Goal: Task Accomplishment & Management: Use online tool/utility

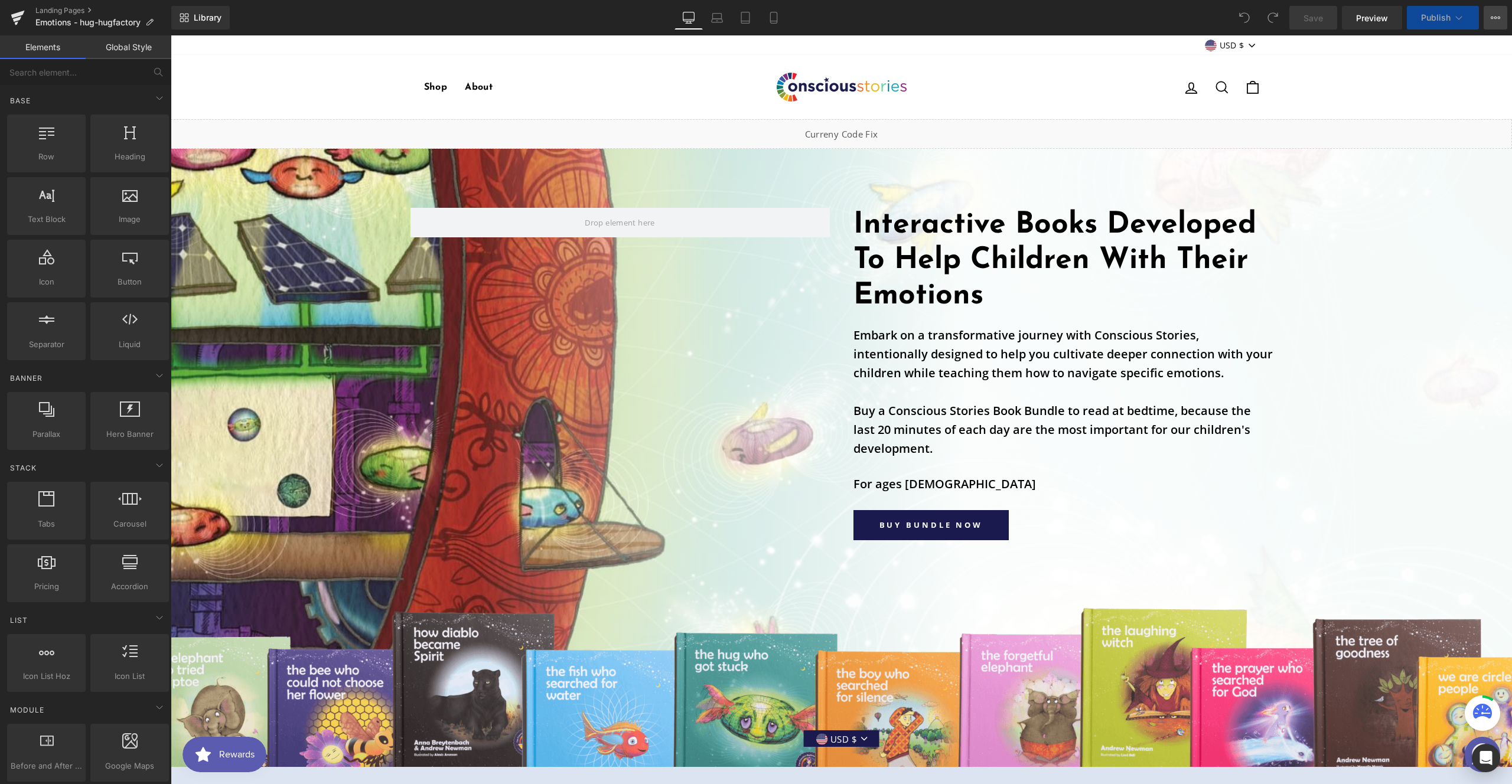
click at [1498, 20] on icon at bounding box center [1495, 18] width 10 height 10
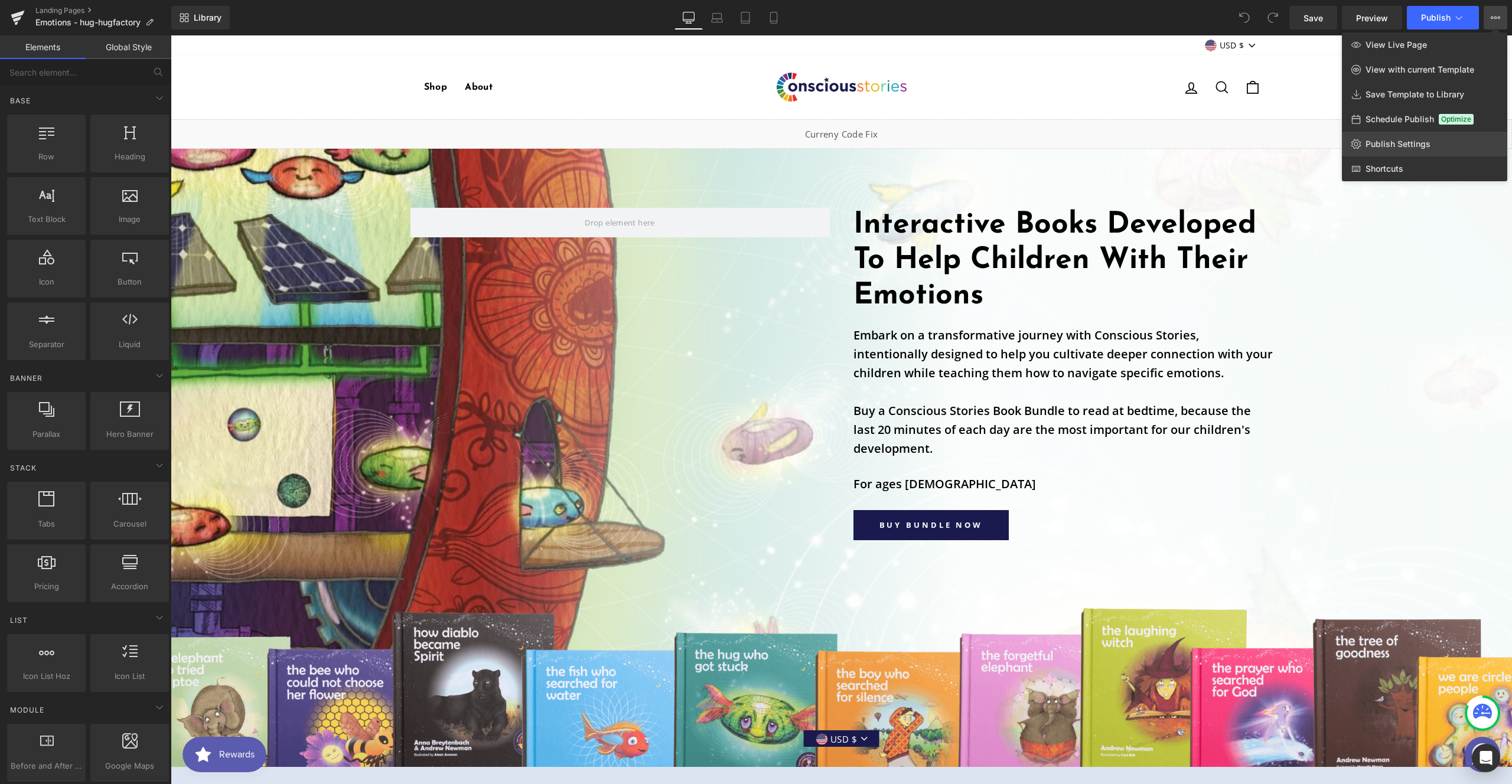
click at [1396, 141] on span "Publish Settings" at bounding box center [1397, 144] width 65 height 11
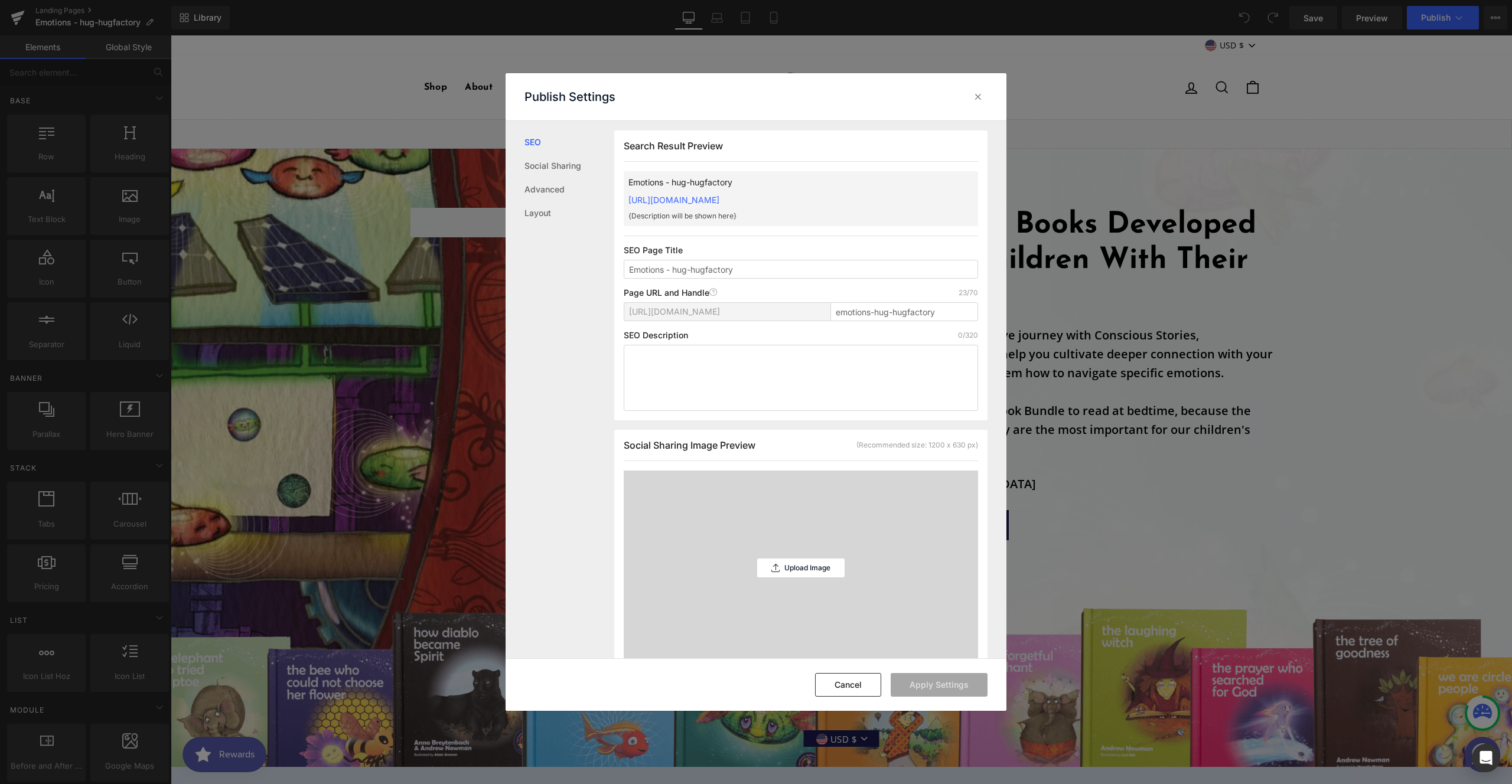
scroll to position [1, 0]
click at [982, 94] on icon at bounding box center [977, 96] width 12 height 12
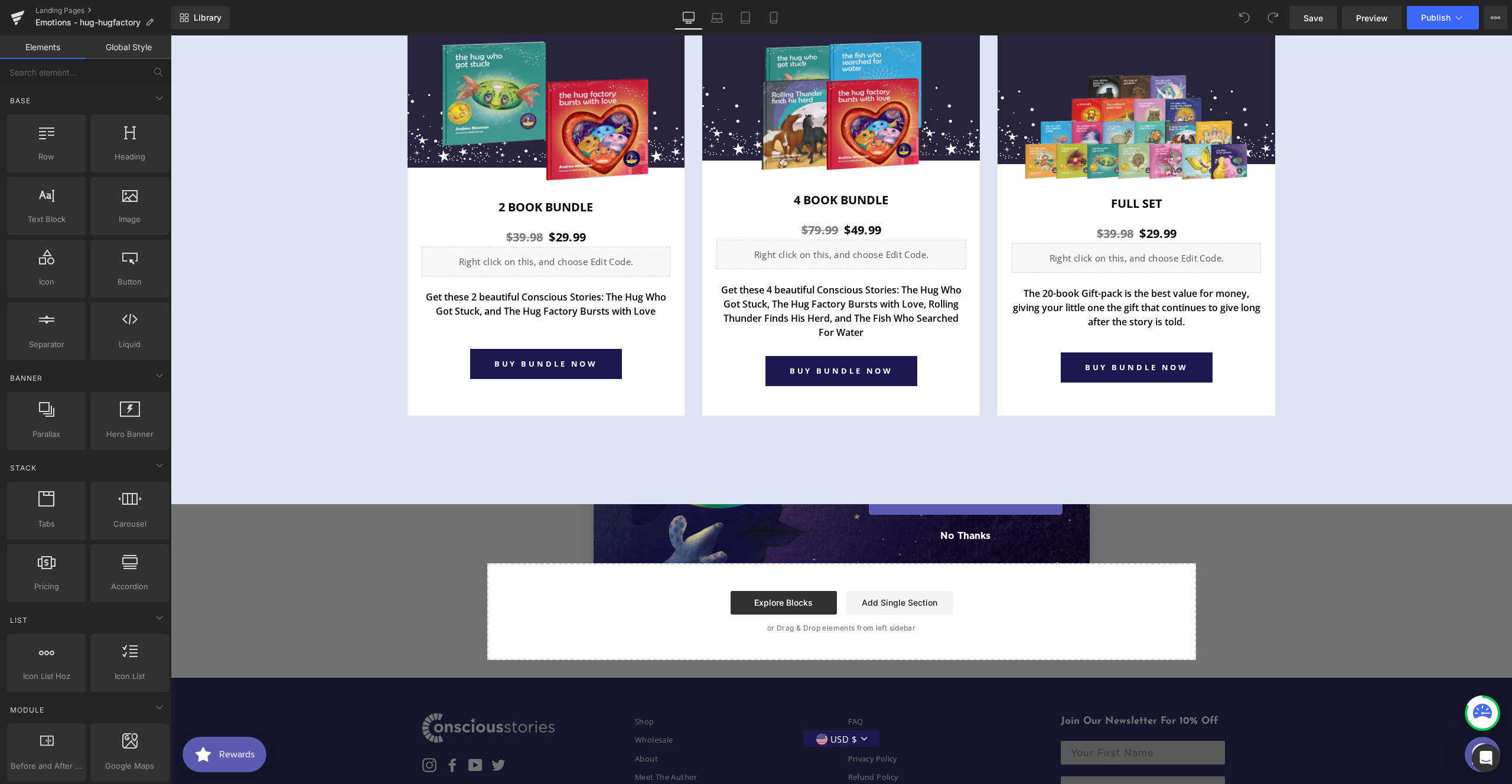
scroll to position [4066, 0]
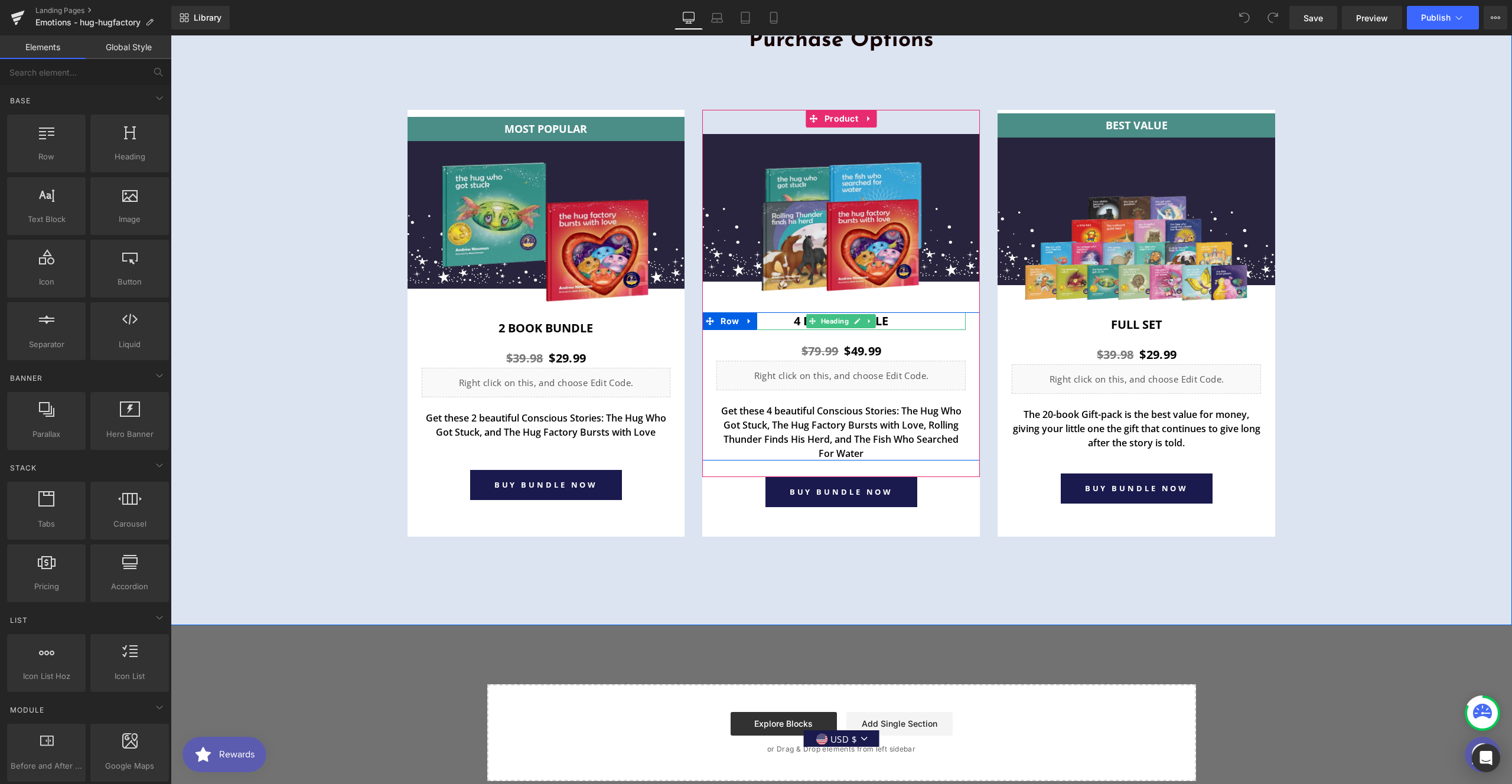
click at [887, 322] on h1 "4 book Bundle" at bounding box center [841, 322] width 249 height 18
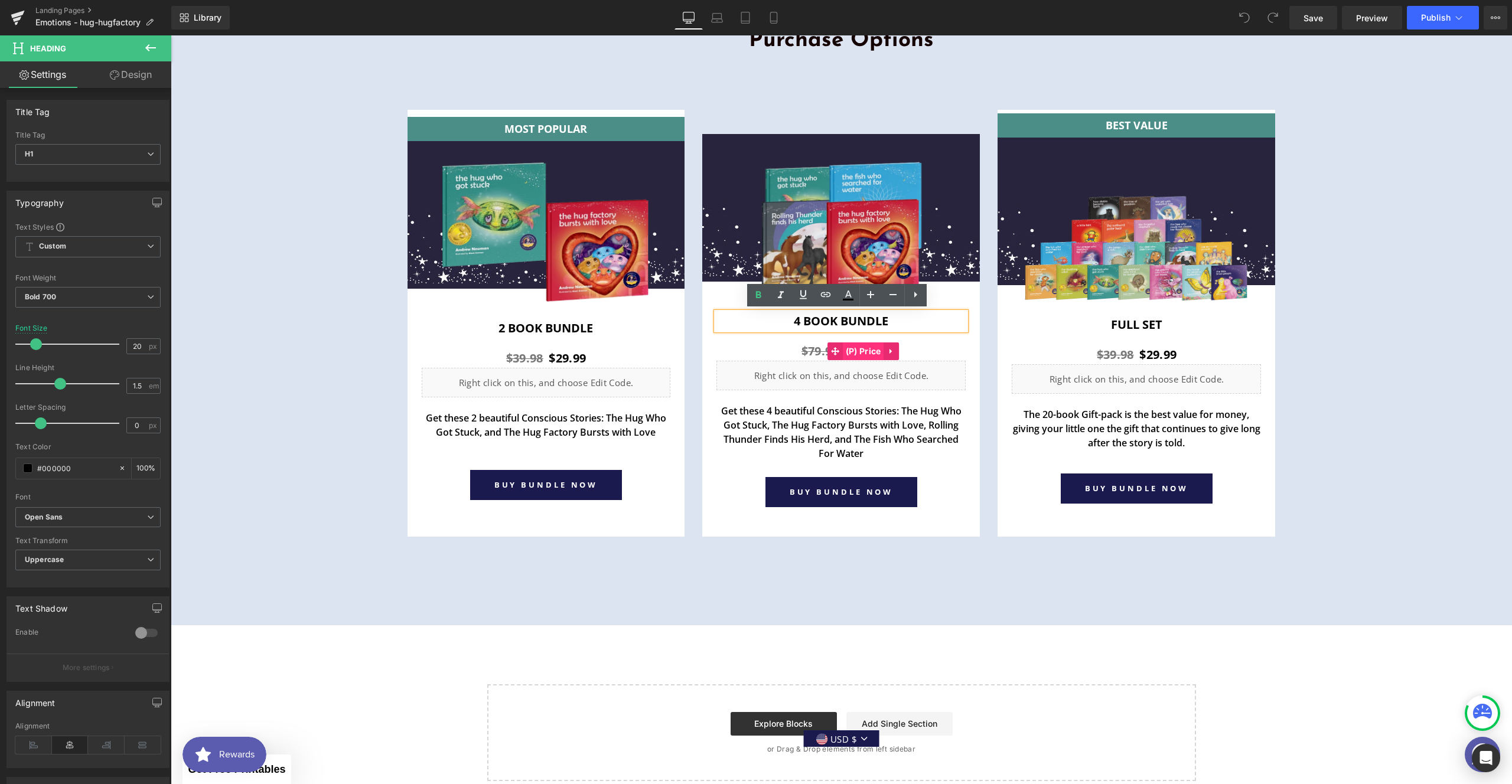
click at [865, 349] on span "(P) Price" at bounding box center [863, 351] width 41 height 18
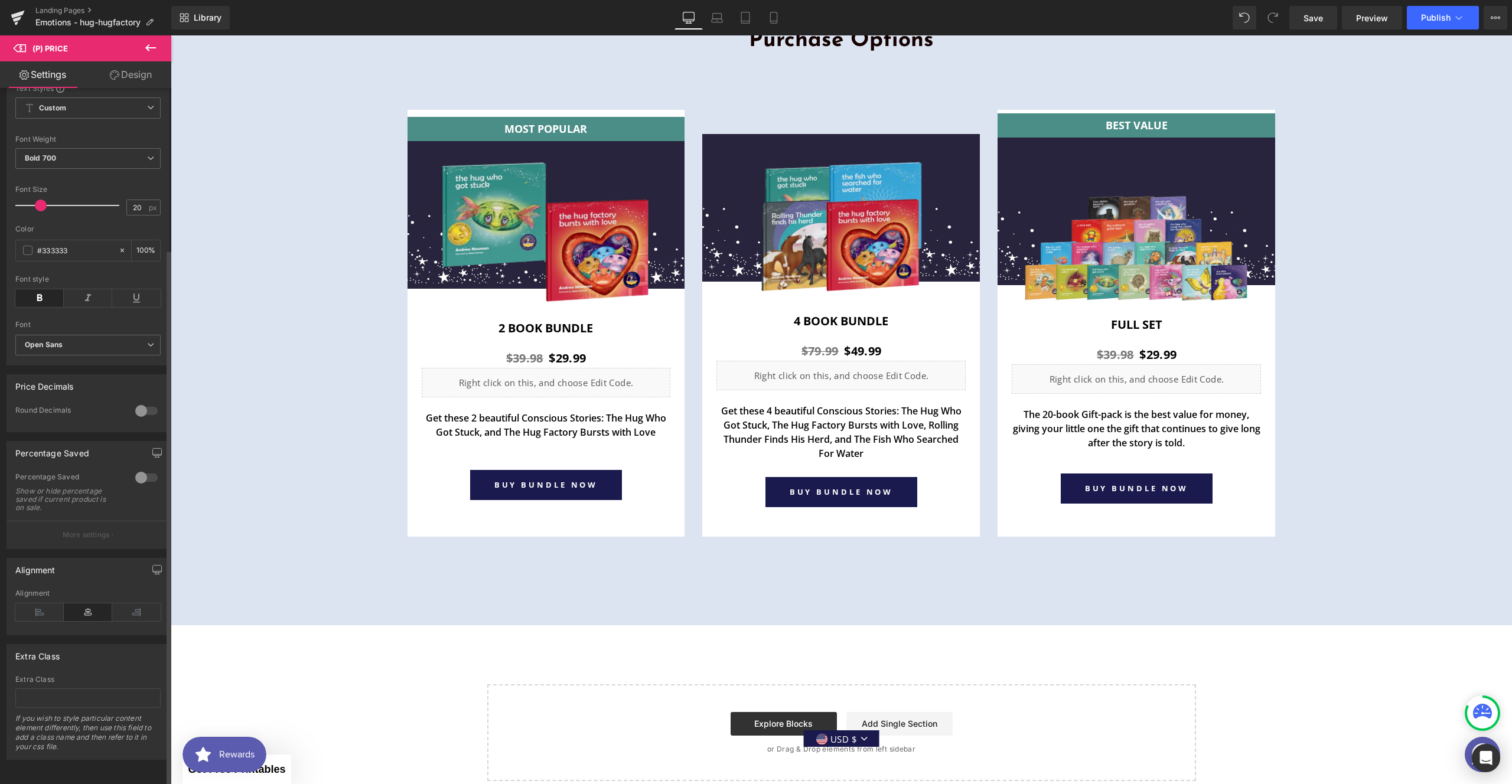
scroll to position [66, 0]
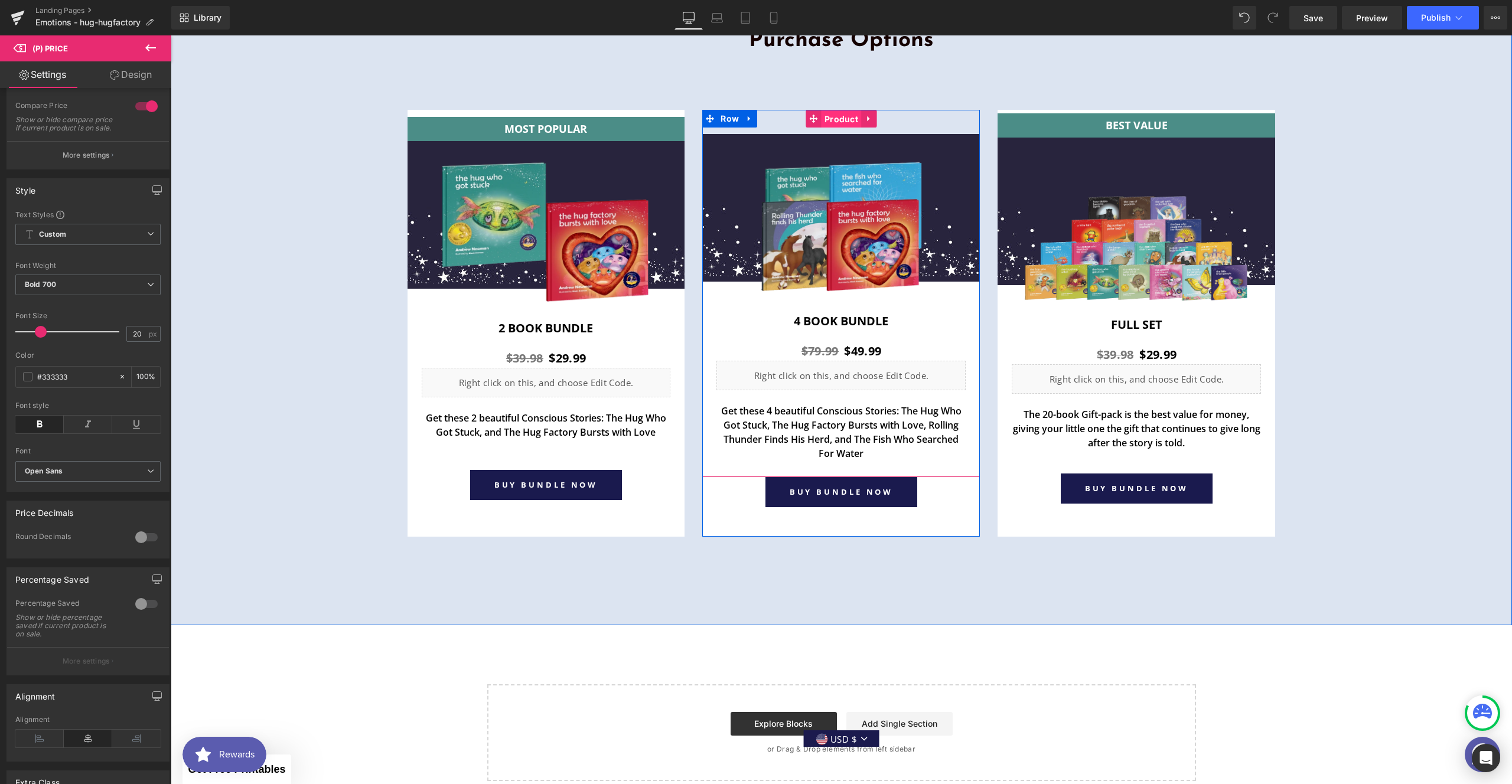
click at [830, 117] on span "Product" at bounding box center [841, 119] width 39 height 18
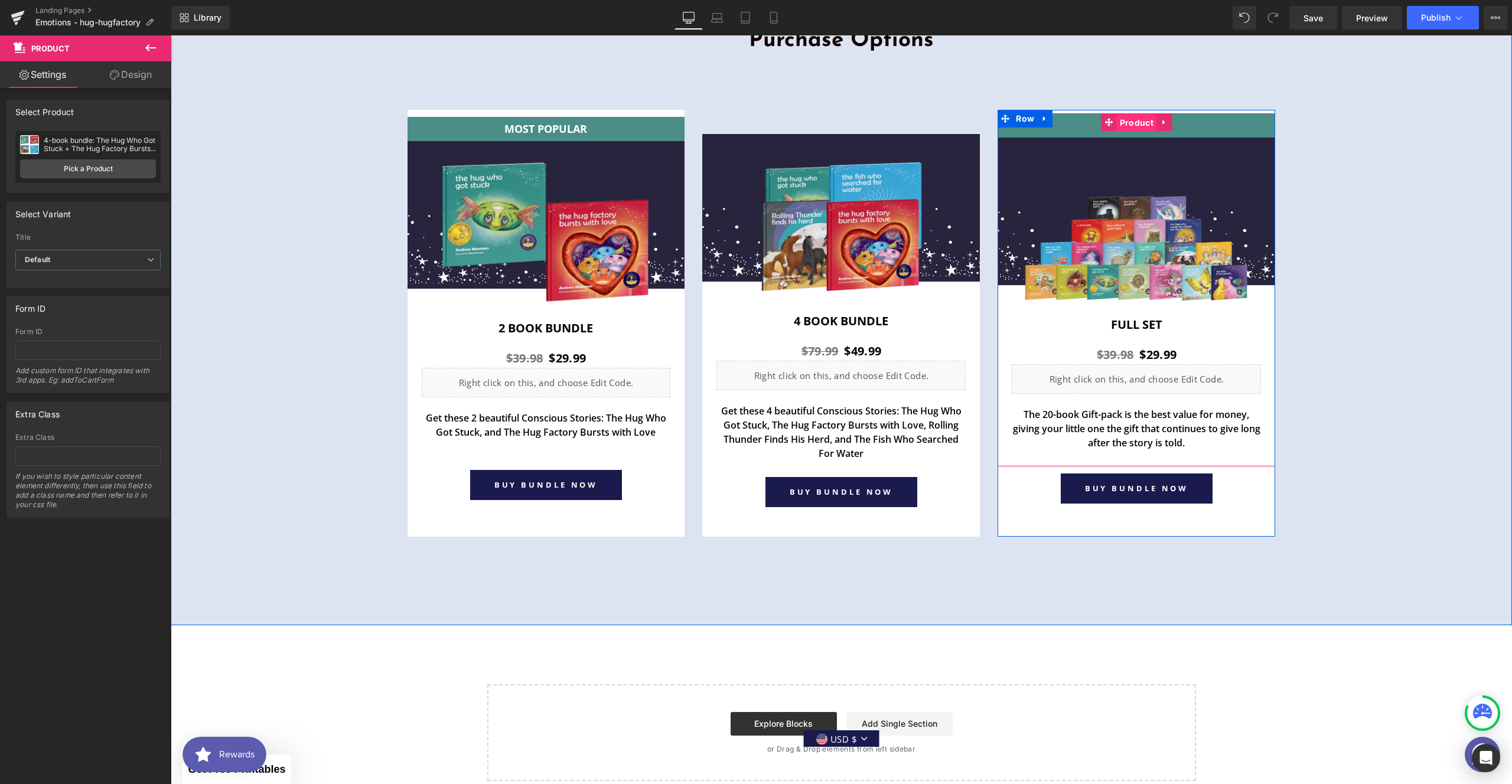
click at [1132, 124] on span "Product" at bounding box center [1136, 123] width 39 height 18
click at [69, 169] on link "Pick a Product" at bounding box center [88, 168] width 135 height 19
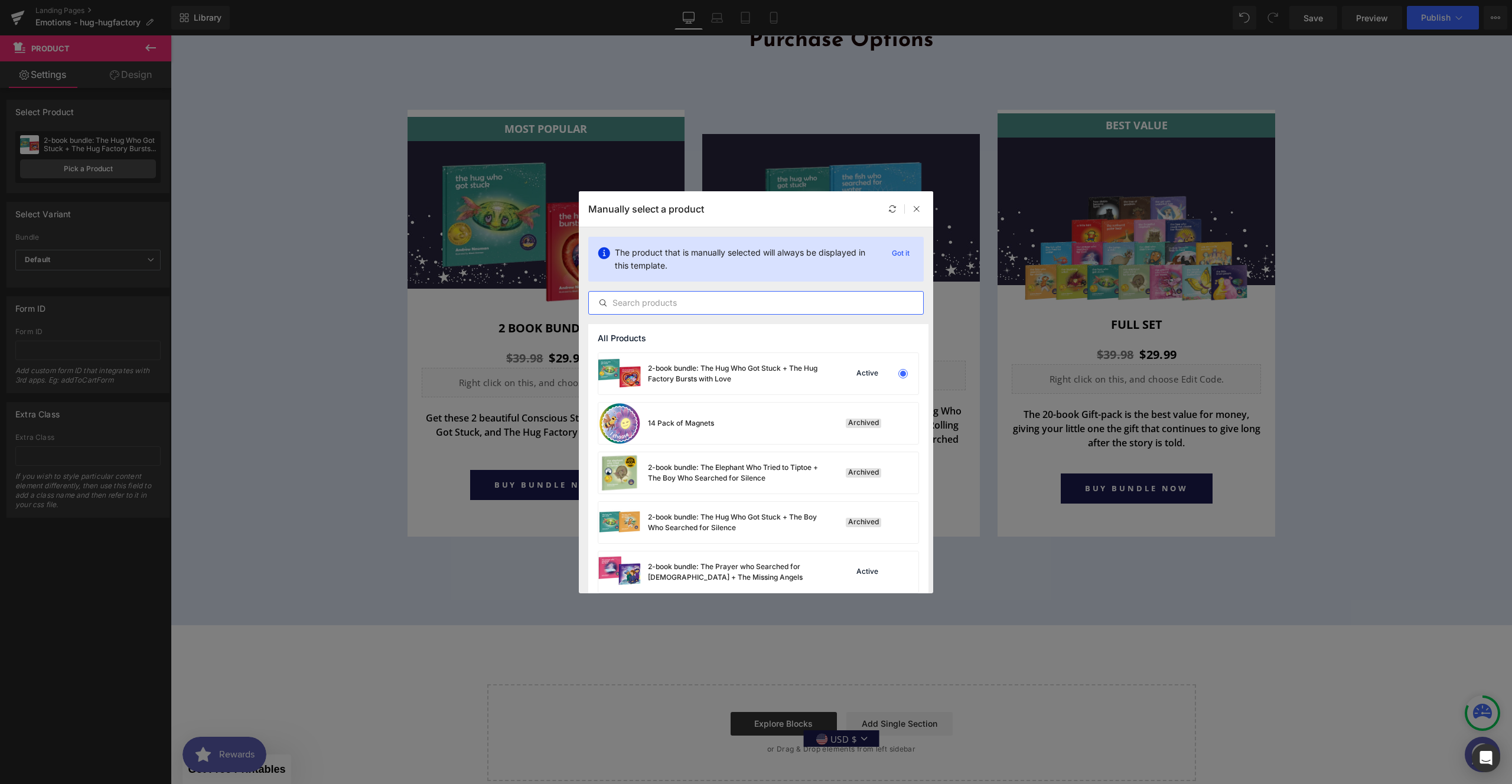
click at [666, 305] on input "text" at bounding box center [756, 303] width 334 height 14
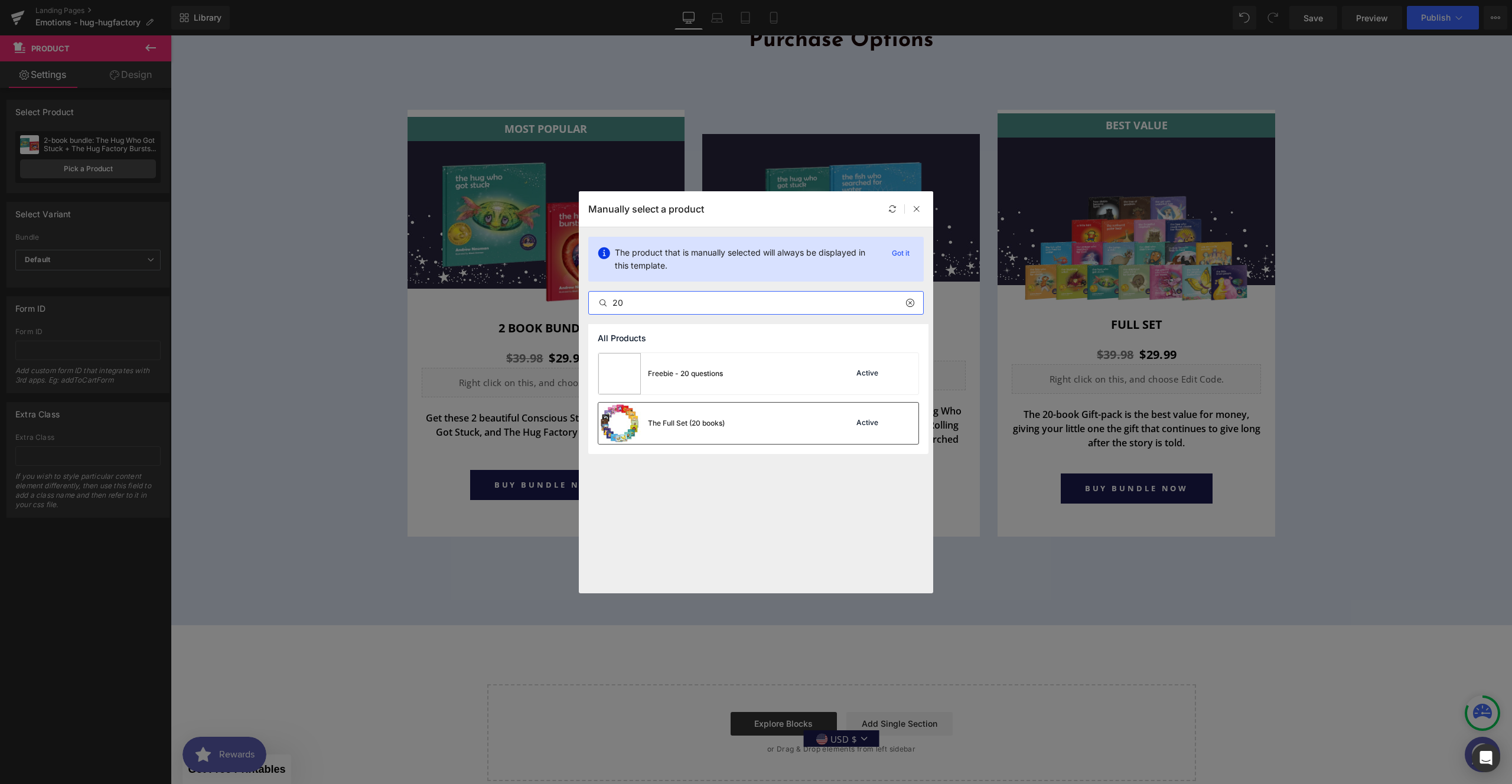
type input "20"
click at [799, 426] on div "The Full Set (20 books) Active" at bounding box center [757, 423] width 320 height 41
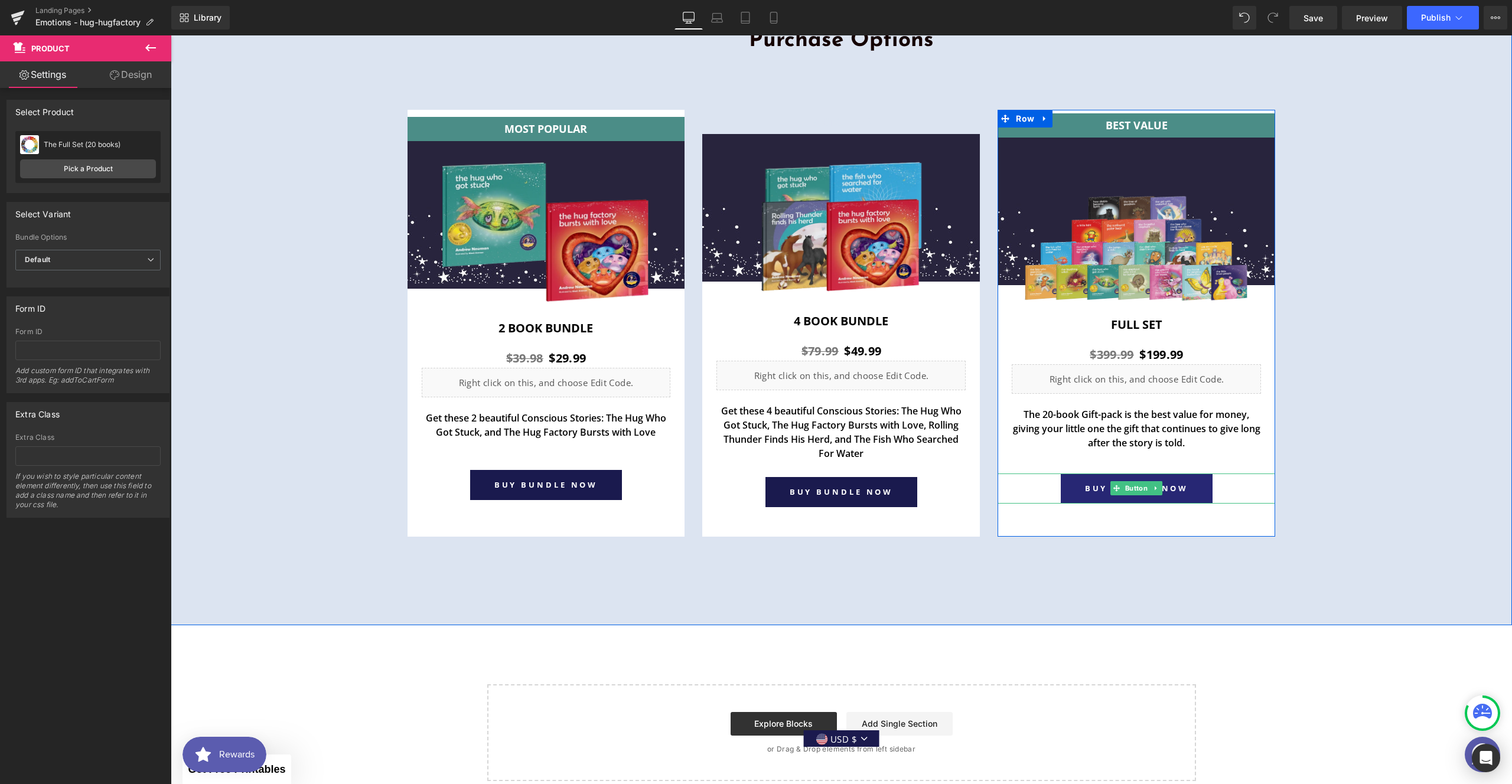
click at [1176, 490] on link "BUY BUNDLE NOW" at bounding box center [1136, 488] width 152 height 29
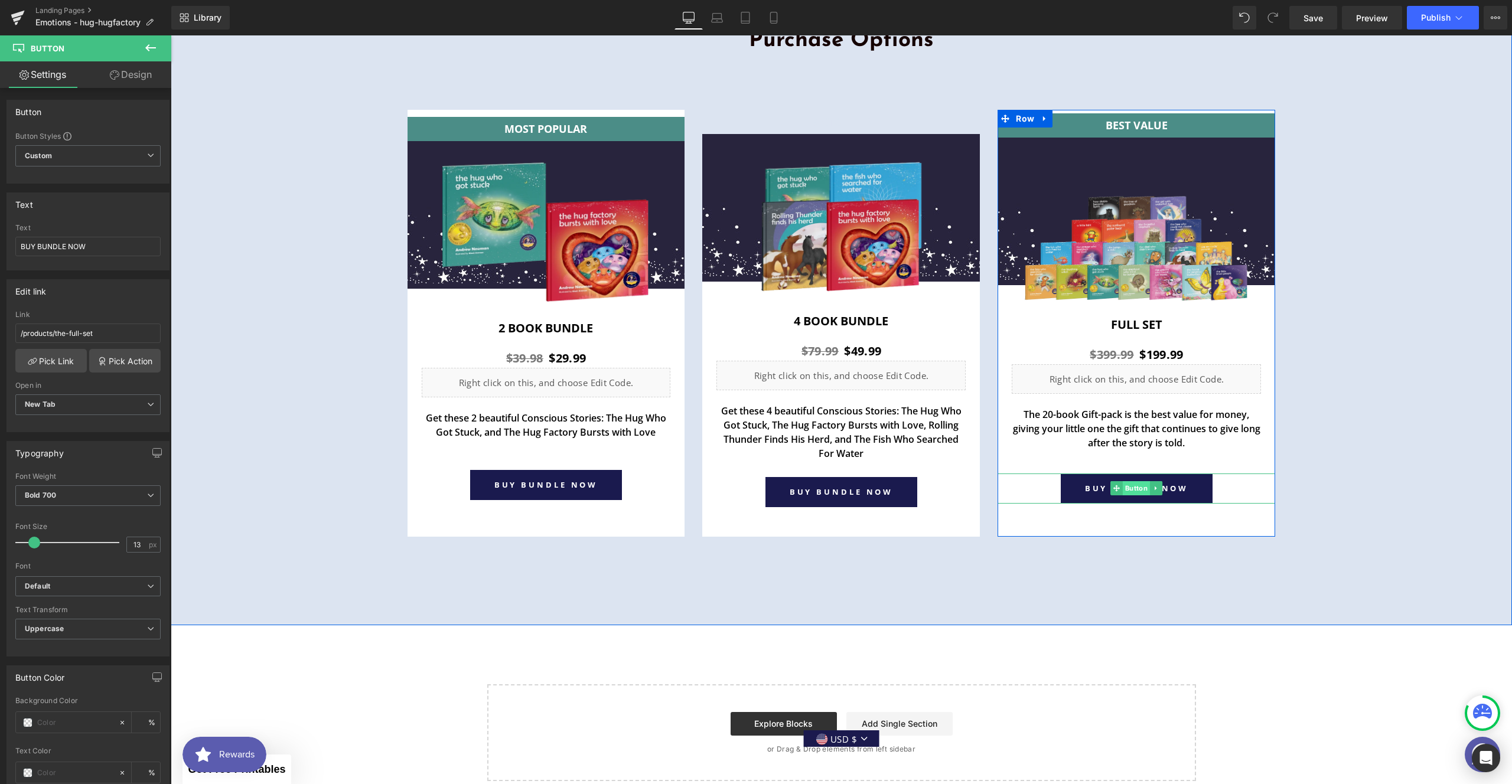
click at [1124, 491] on span "Button" at bounding box center [1136, 488] width 27 height 14
click at [838, 494] on span "Button" at bounding box center [840, 492] width 27 height 14
click at [1367, 19] on span "Preview" at bounding box center [1372, 18] width 32 height 12
click at [1305, 20] on span "Save" at bounding box center [1313, 18] width 20 height 12
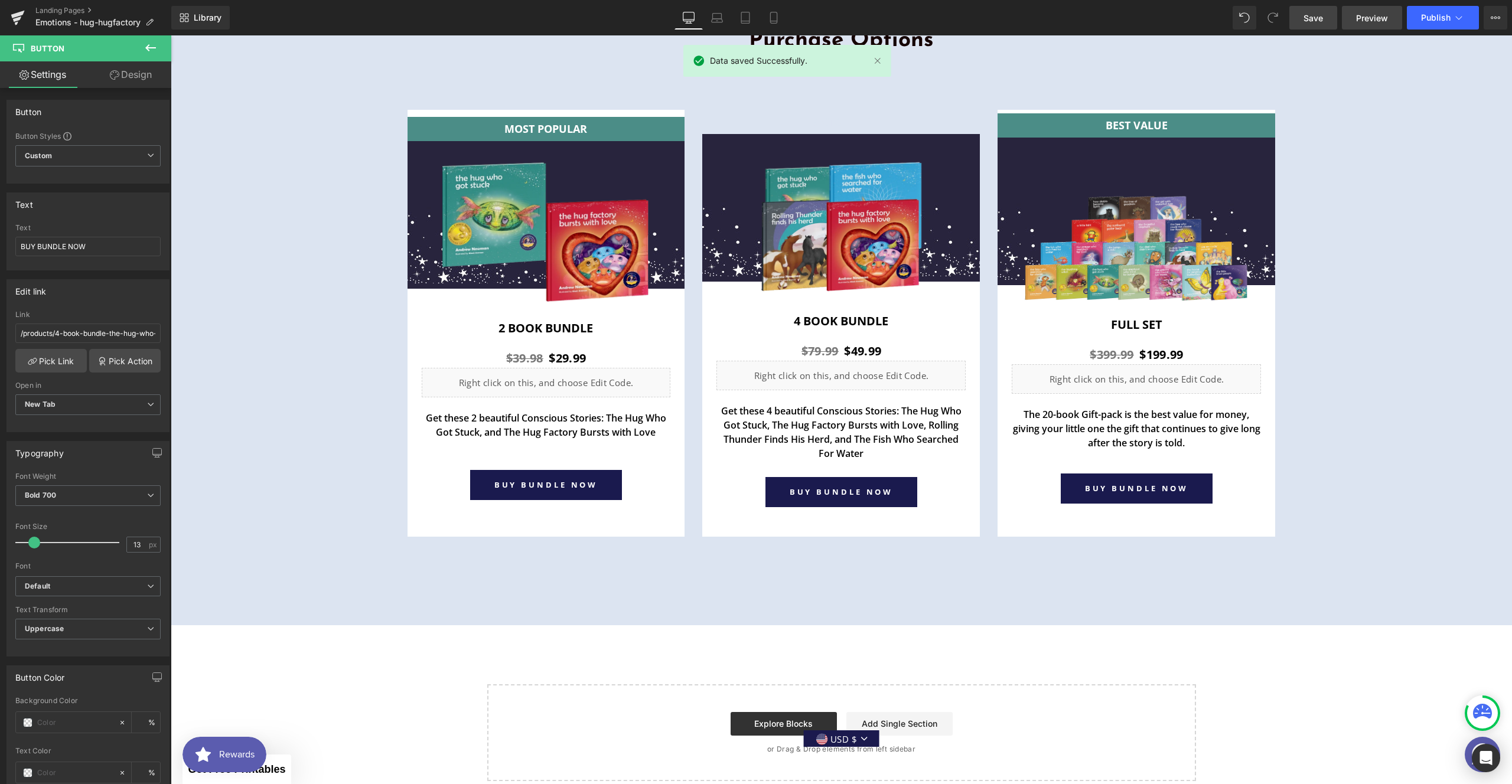
click at [1363, 22] on span "Preview" at bounding box center [1372, 18] width 32 height 12
click at [1423, 21] on span "Publish" at bounding box center [1435, 18] width 29 height 10
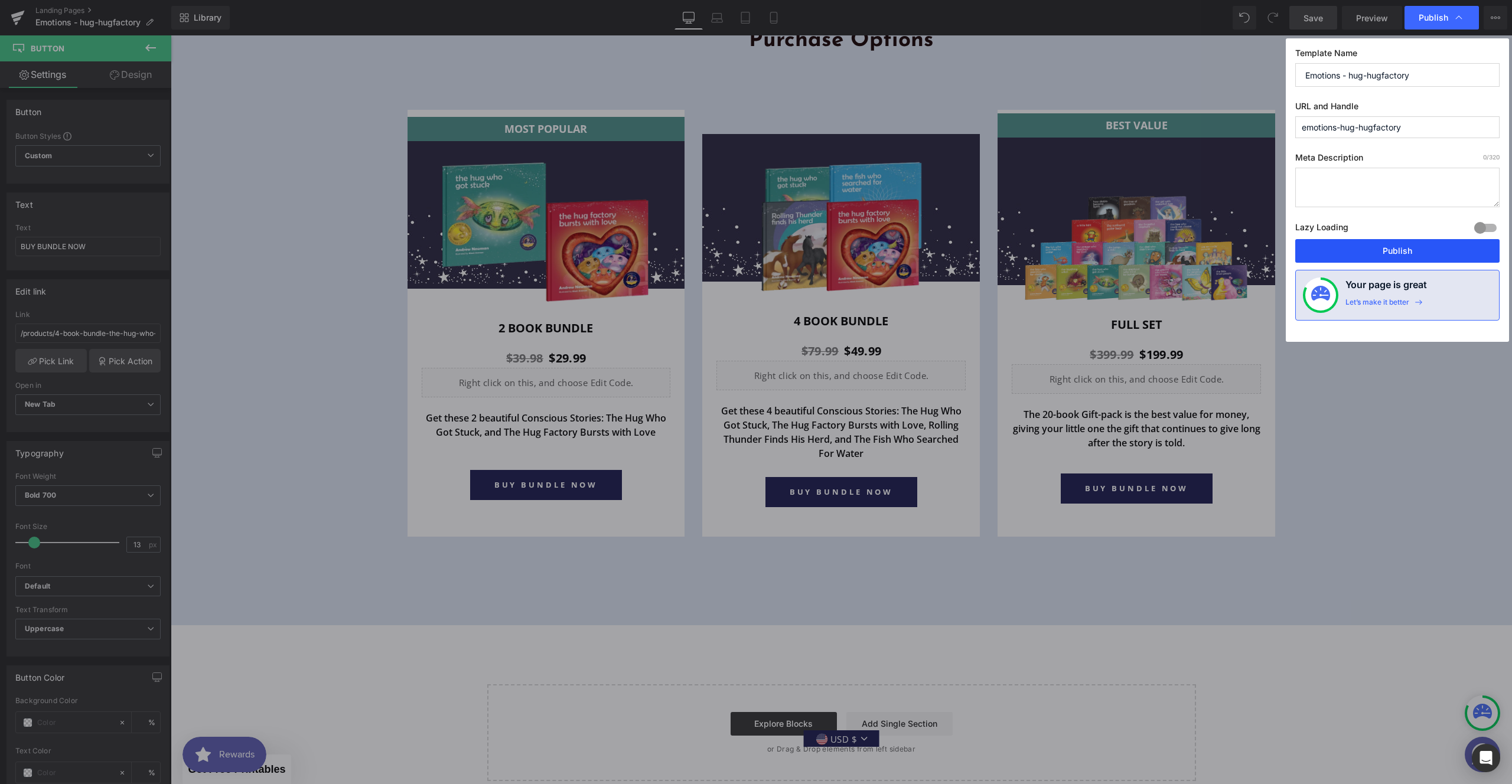
click at [1372, 253] on button "Publish" at bounding box center [1396, 250] width 204 height 24
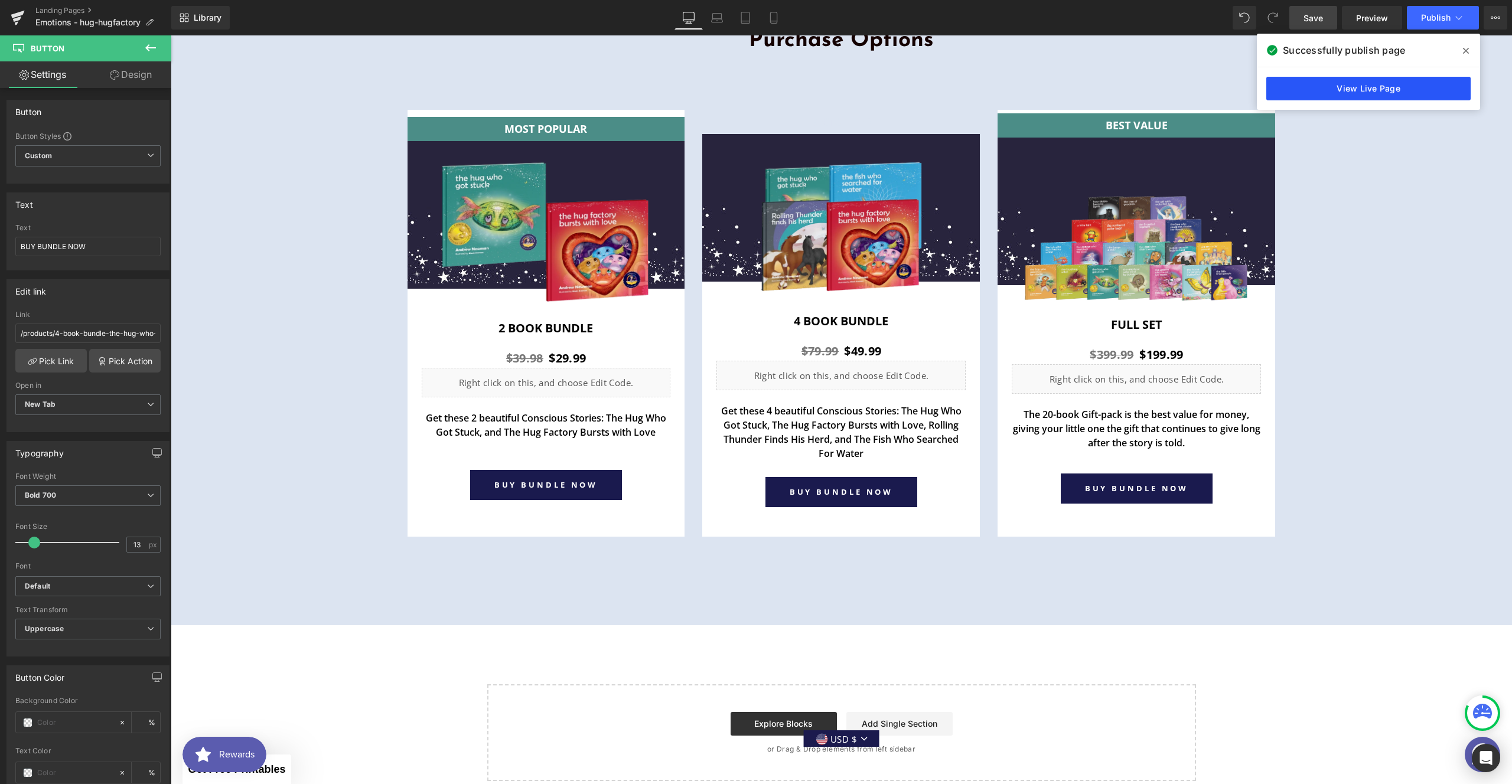
click at [1359, 94] on link "View Live Page" at bounding box center [1368, 88] width 204 height 24
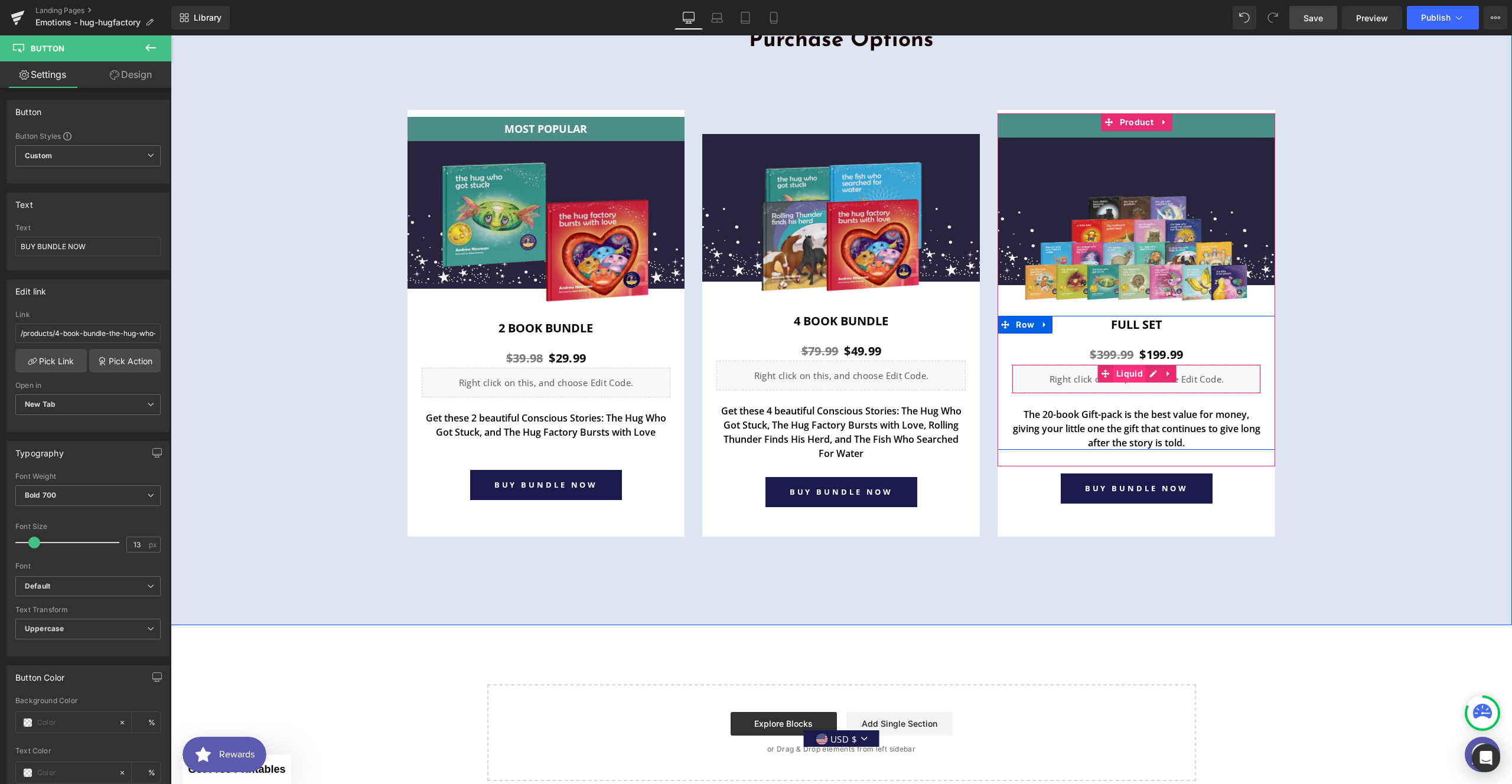
click at [1120, 372] on span "Liquid" at bounding box center [1129, 374] width 32 height 18
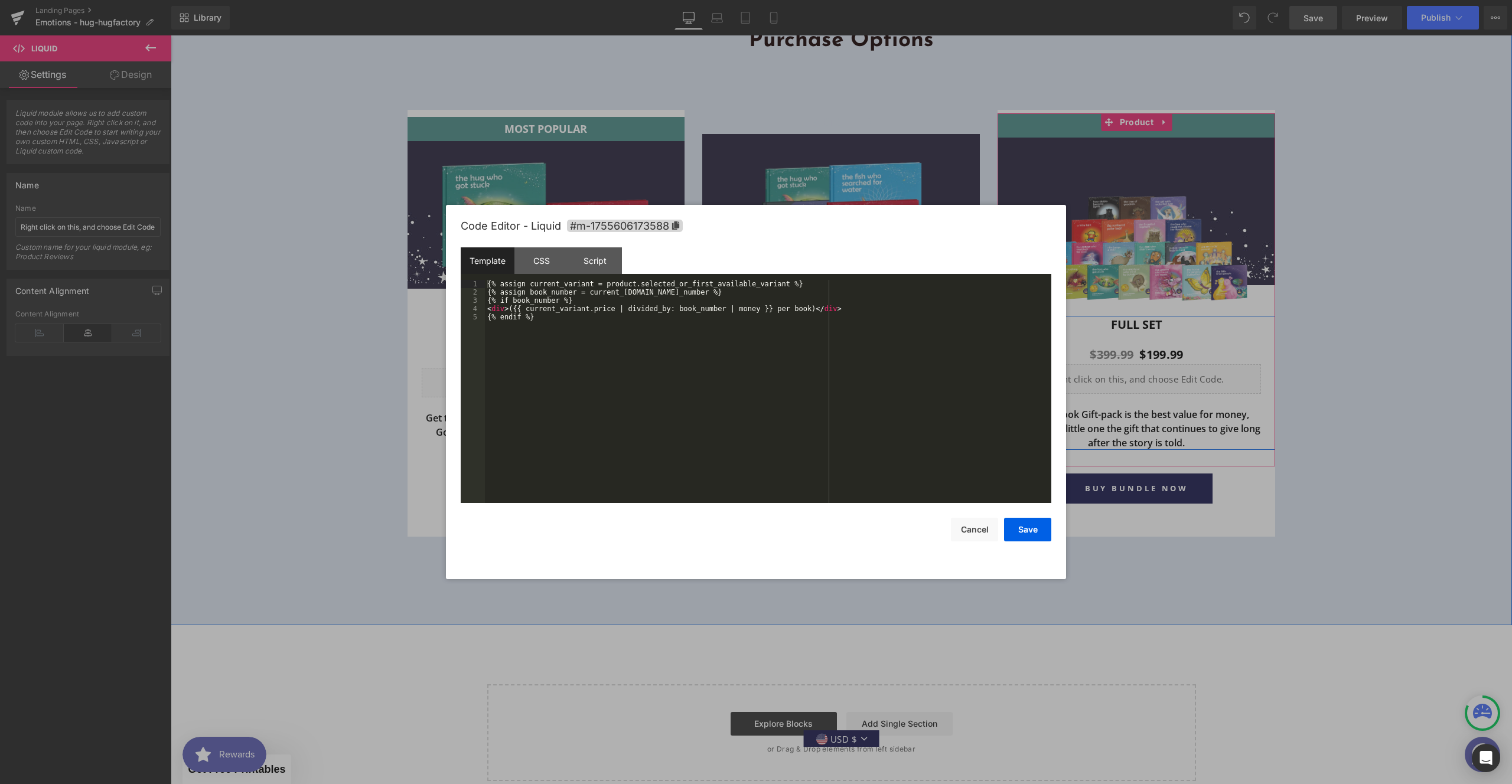
click at [1148, 375] on div "Liquid" at bounding box center [1136, 379] width 249 height 29
click at [966, 527] on button "Cancel" at bounding box center [974, 529] width 47 height 24
